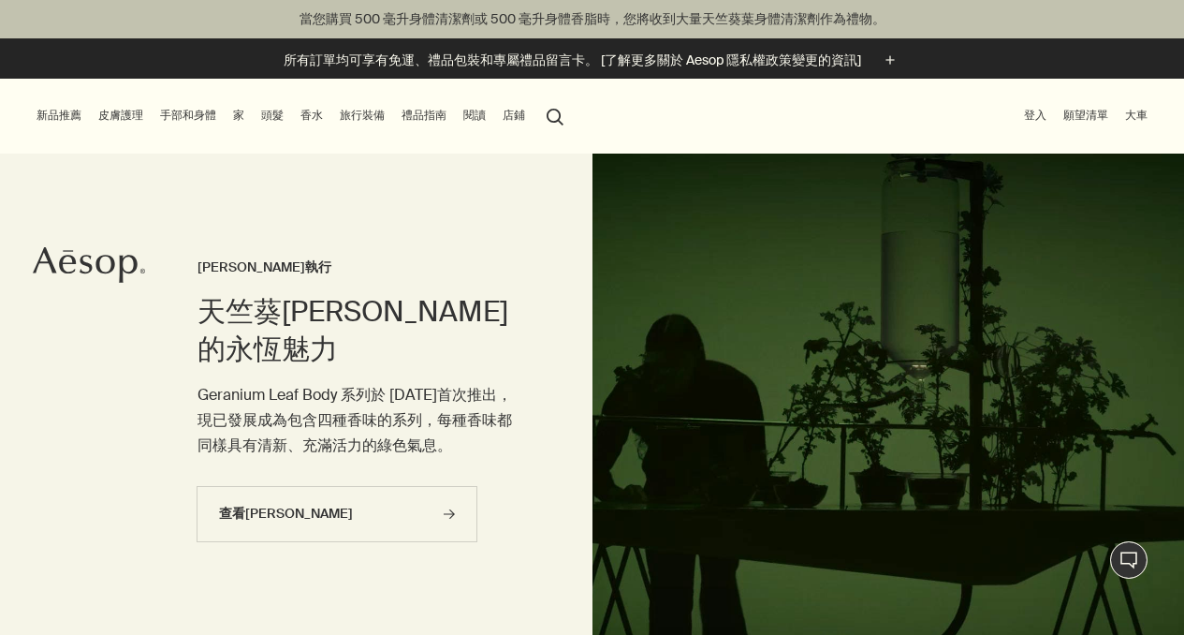
click at [205, 115] on font "手部和身體" at bounding box center [188, 115] width 56 height 15
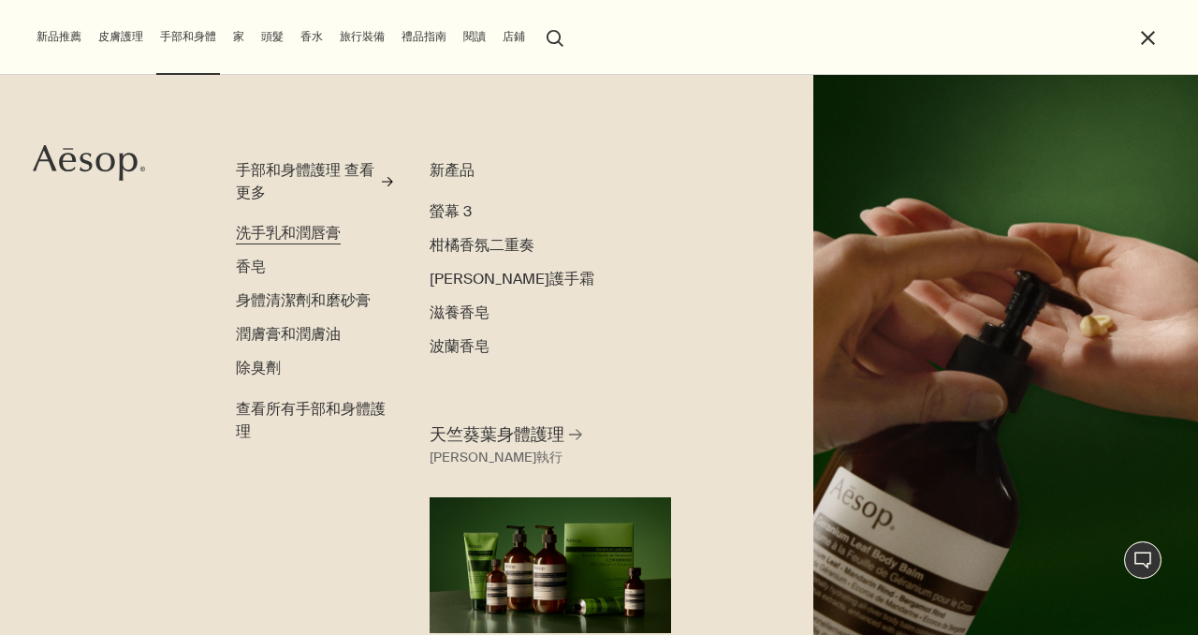
click at [292, 232] on font "洗手乳和潤唇膏" at bounding box center [288, 233] width 105 height 20
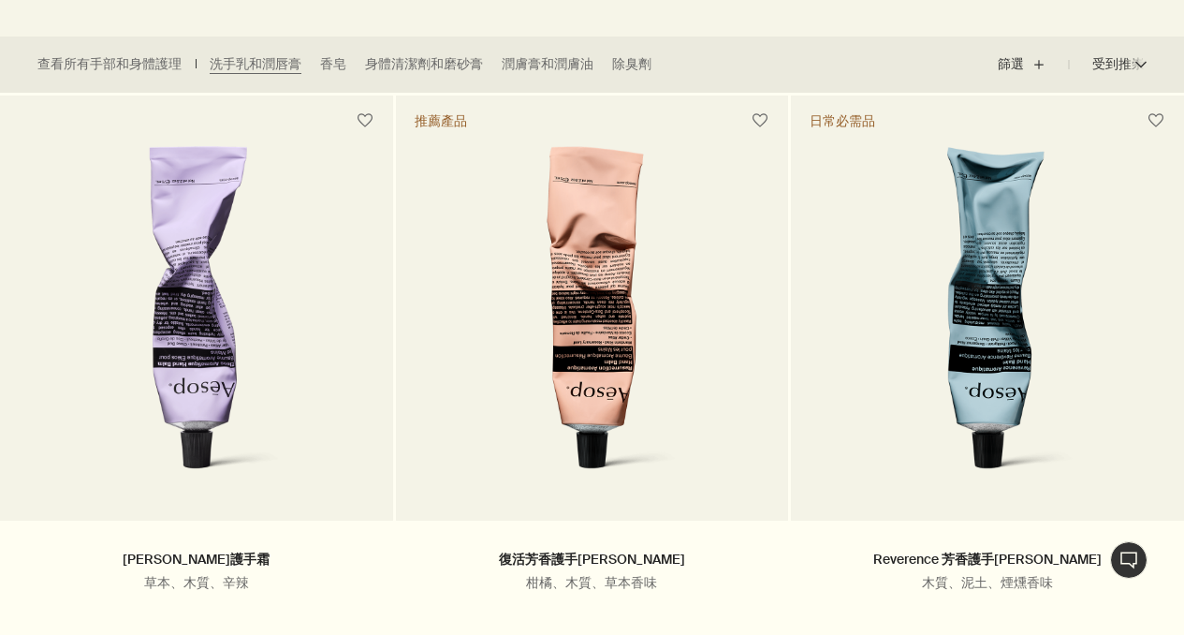
scroll to position [656, 0]
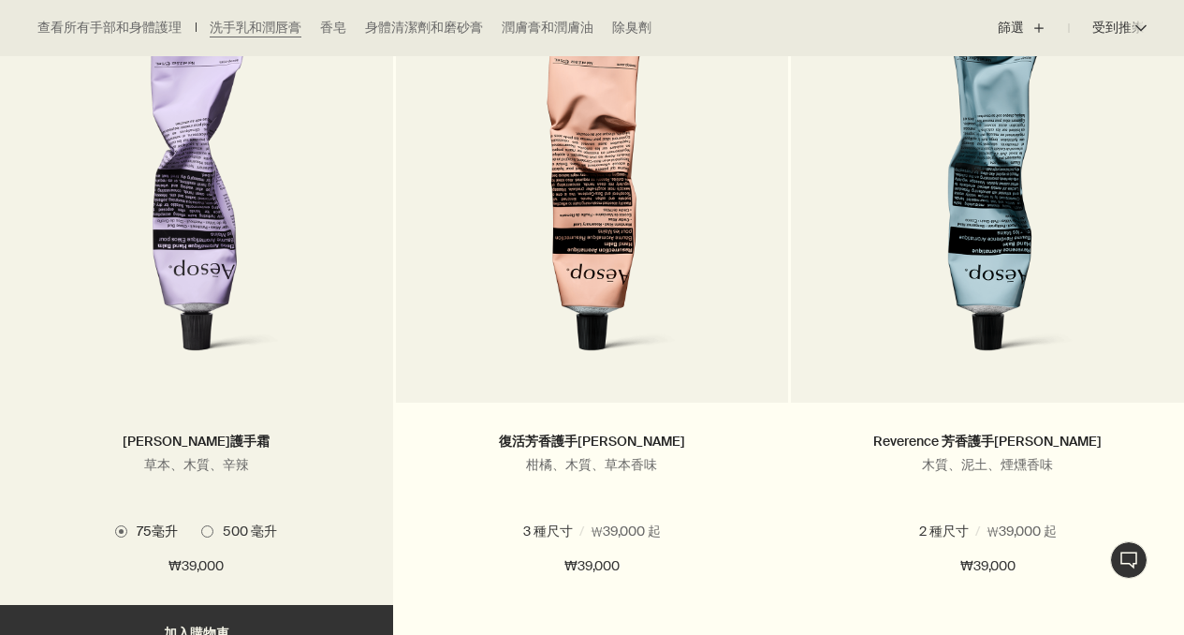
click at [210, 265] on img at bounding box center [197, 201] width 292 height 346
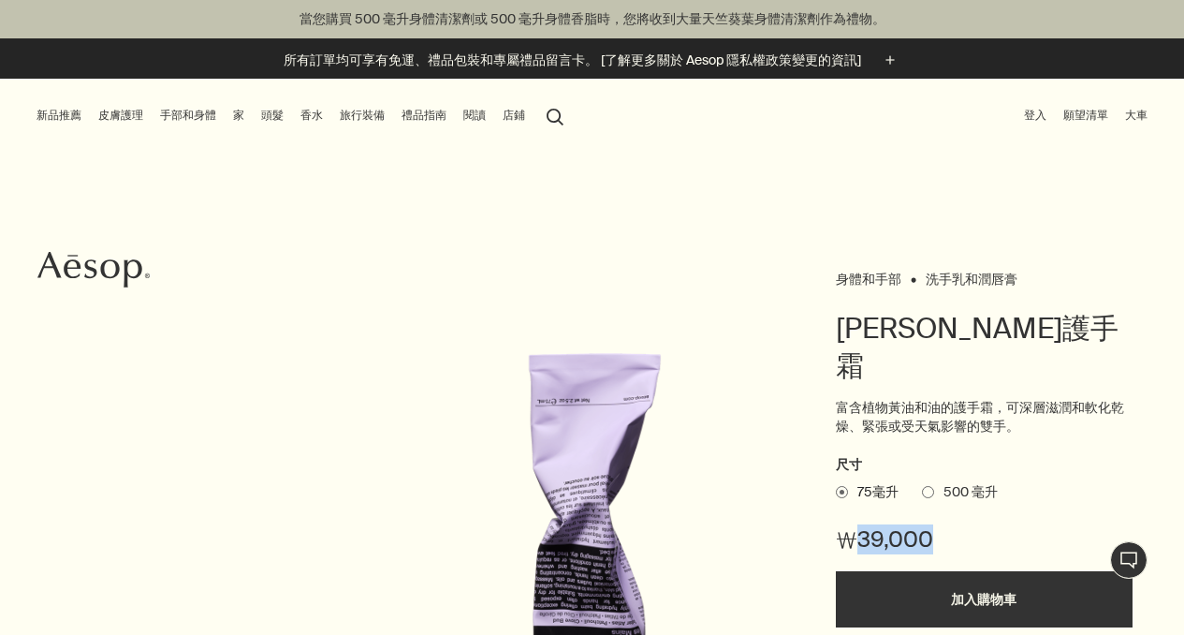
drag, startPoint x: 861, startPoint y: 500, endPoint x: 962, endPoint y: 500, distance: 101.1
click at [962, 524] on div "₩39,000" at bounding box center [984, 548] width 296 height 48
copy font "39,000"
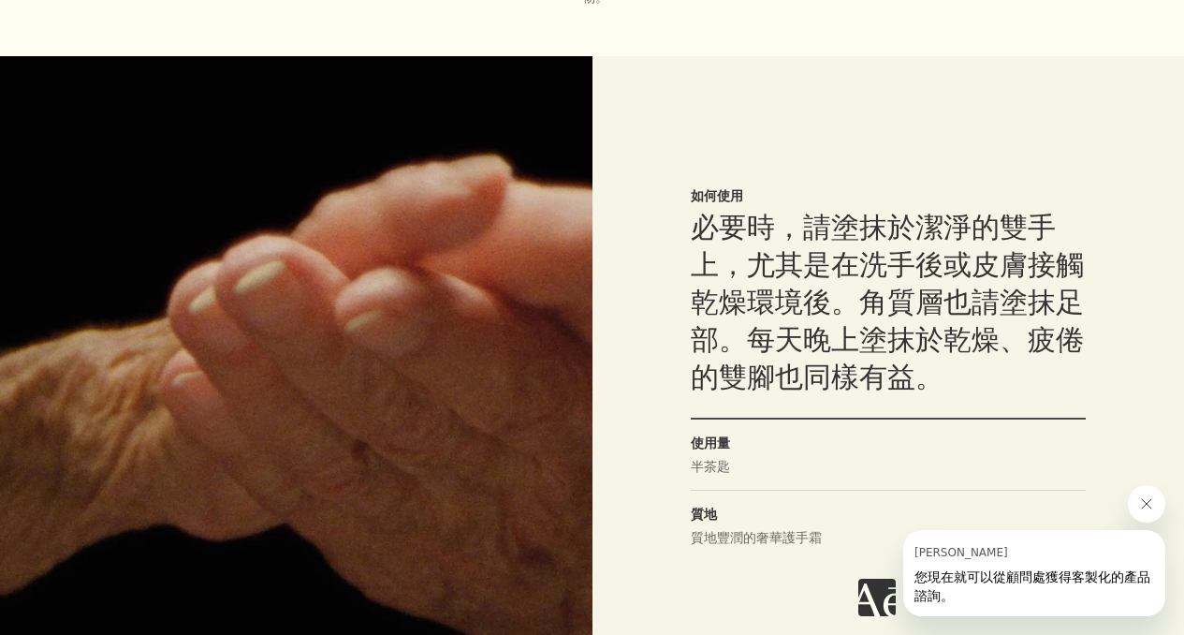
scroll to position [1317, 0]
